Goal: Task Accomplishment & Management: Manage account settings

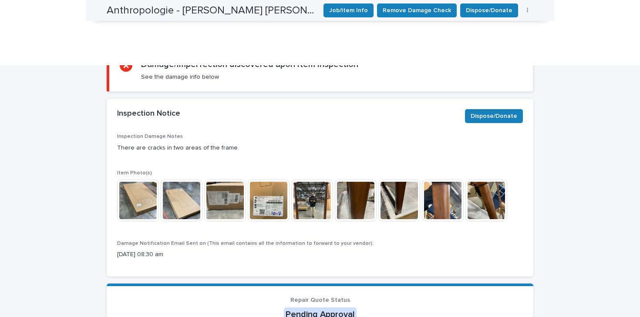
scroll to position [324, 0]
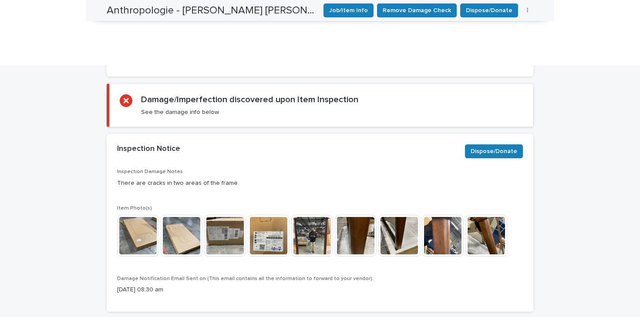
click at [307, 215] on img at bounding box center [312, 236] width 42 height 42
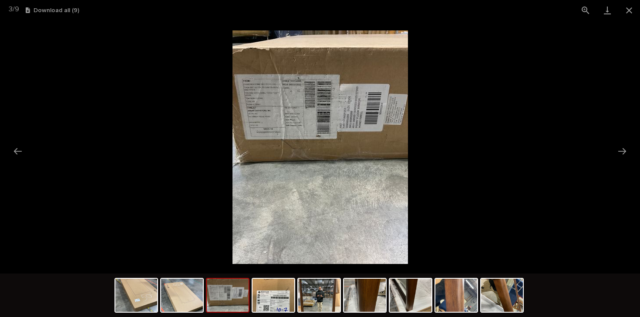
click at [49, 11] on button "Download all ( 9 )" at bounding box center [53, 10] width 54 height 6
click at [626, 11] on button "Close gallery" at bounding box center [629, 10] width 22 height 20
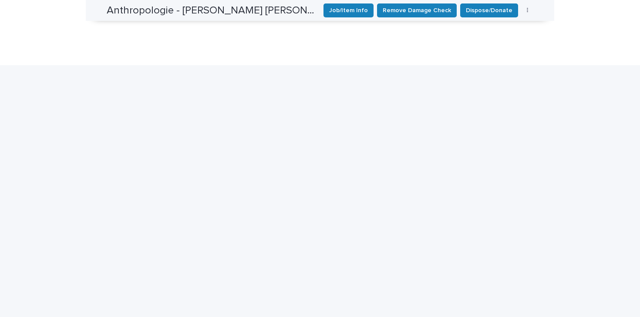
scroll to position [911, 0]
click at [434, 12] on span "Remove Damage Check" at bounding box center [417, 10] width 68 height 9
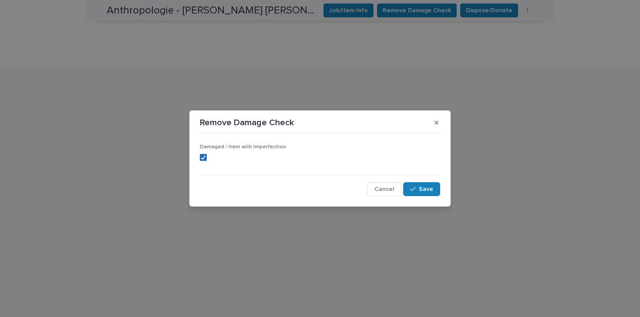
click at [204, 157] on polyline at bounding box center [204, 157] width 4 height 3
click at [424, 191] on span "Save" at bounding box center [426, 189] width 14 height 6
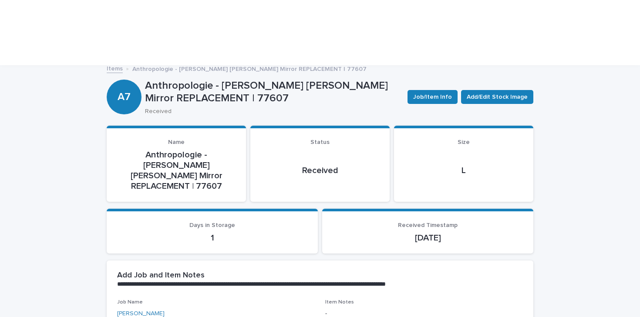
scroll to position [0, 0]
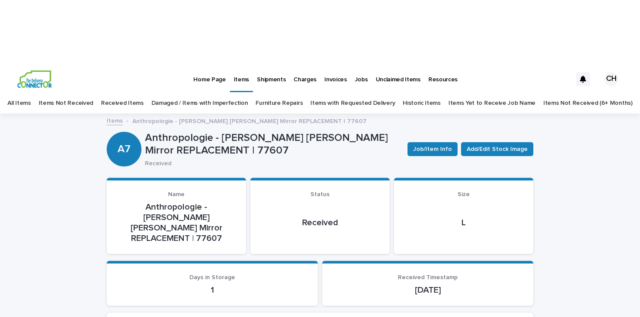
click at [107, 115] on link "Items" at bounding box center [115, 120] width 16 height 10
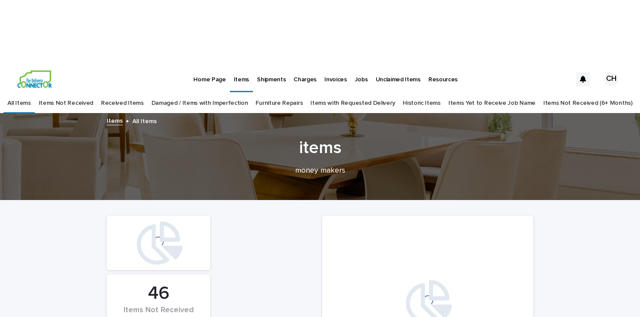
click at [357, 65] on p "Jobs" at bounding box center [361, 74] width 13 height 18
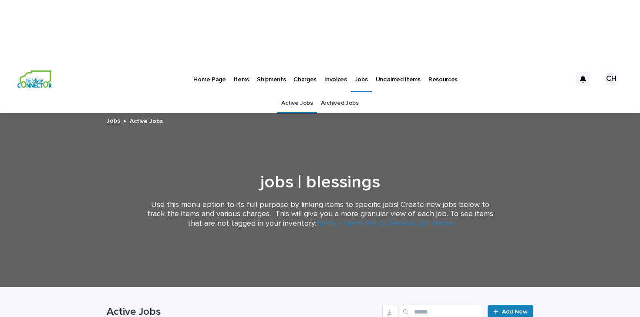
scroll to position [46, 0]
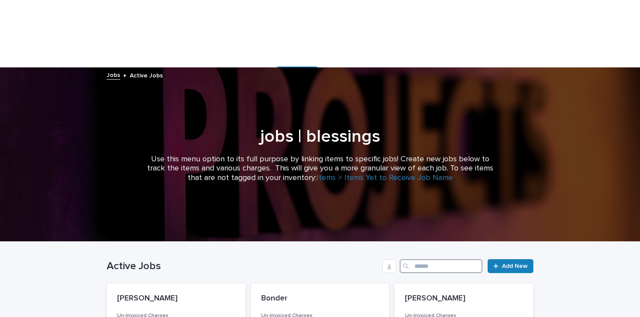
click at [427, 259] on input "Search" at bounding box center [441, 266] width 83 height 14
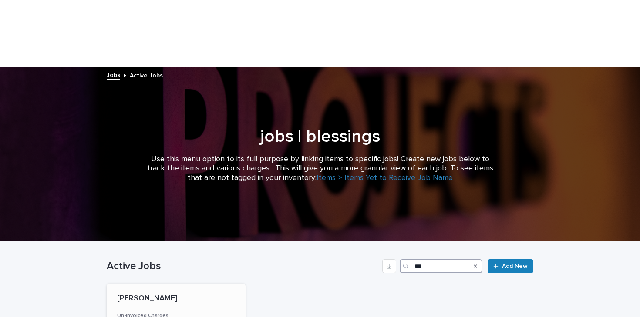
type input "***"
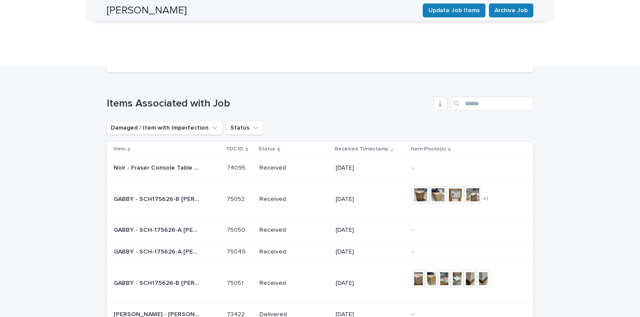
scroll to position [955, 0]
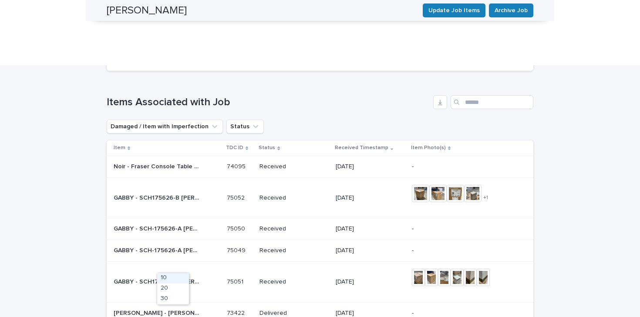
click at [169, 298] on div "30" at bounding box center [173, 299] width 32 height 10
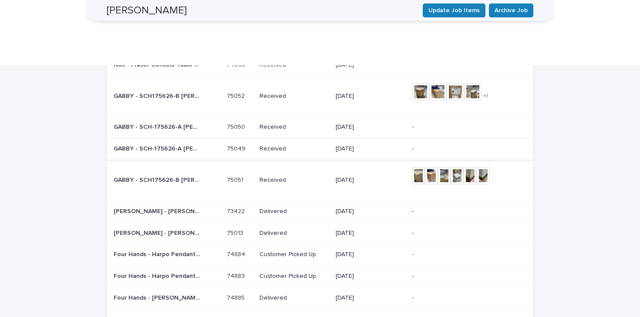
scroll to position [1060, 0]
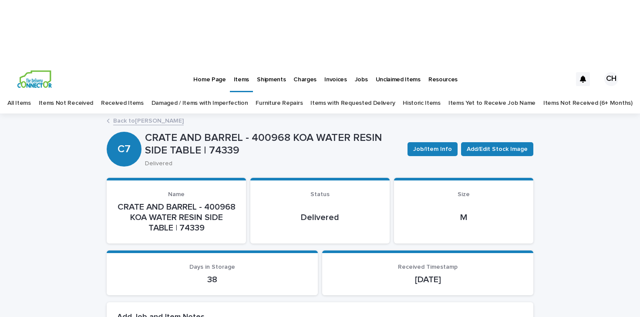
click at [131, 115] on link "Back to [PERSON_NAME]" at bounding box center [148, 120] width 71 height 10
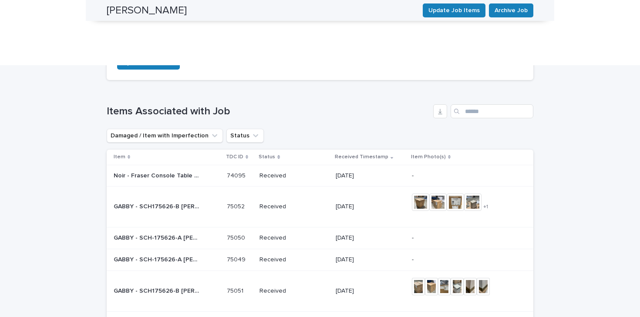
scroll to position [970, 0]
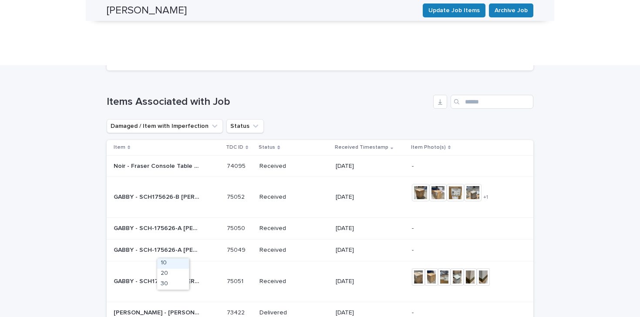
click at [170, 284] on div "30" at bounding box center [173, 284] width 32 height 10
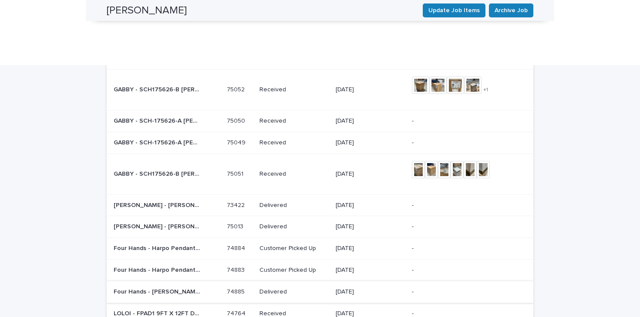
scroll to position [1079, 0]
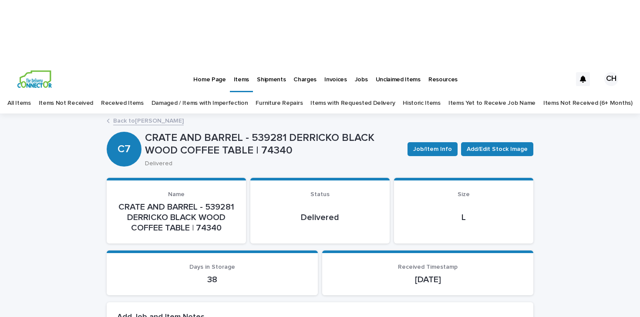
click at [136, 115] on link "Back to [PERSON_NAME]" at bounding box center [148, 120] width 71 height 10
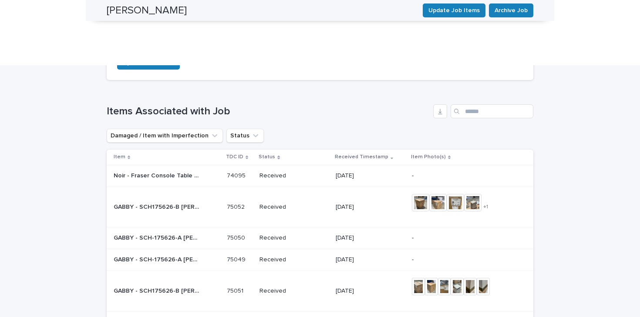
scroll to position [946, 0]
click at [172, 304] on div "30" at bounding box center [173, 308] width 32 height 10
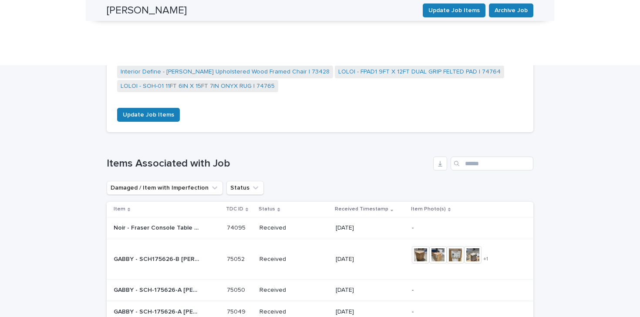
scroll to position [891, 0]
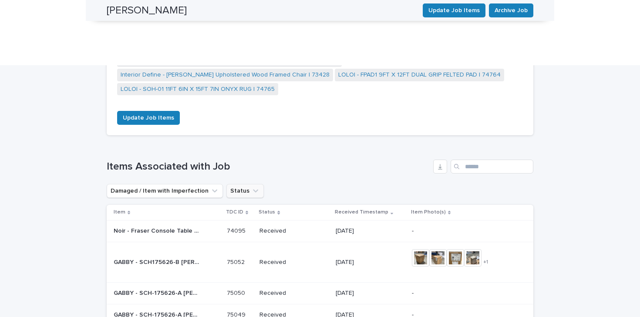
click at [234, 184] on button "Status" at bounding box center [244, 191] width 37 height 14
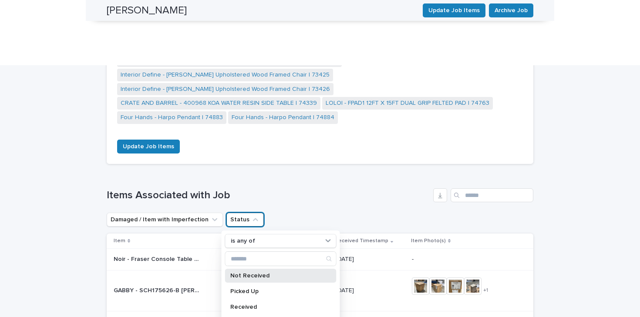
click at [276, 273] on p "Not Received" at bounding box center [276, 276] width 92 height 6
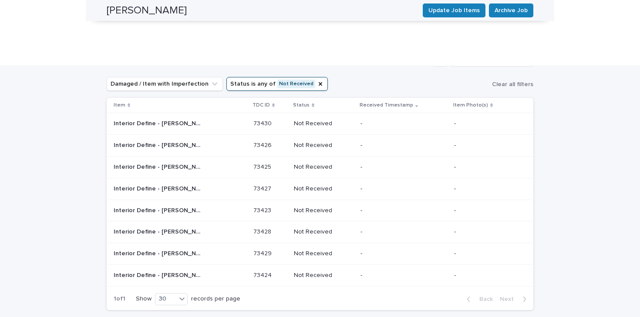
scroll to position [1028, 0]
